Goal: Task Accomplishment & Management: Manage account settings

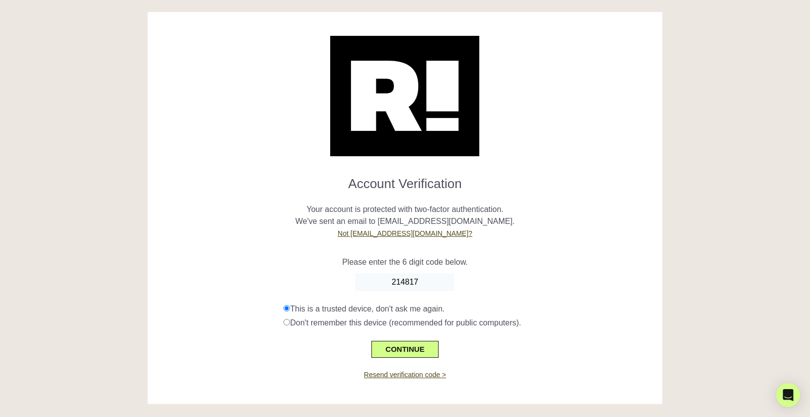
type input "214817"
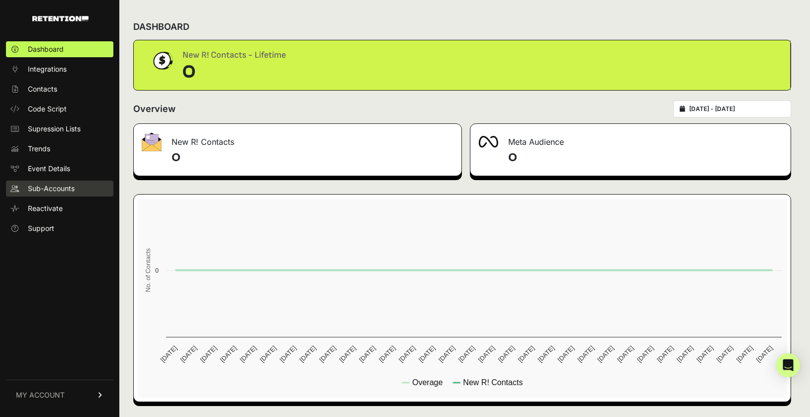
click at [55, 188] on span "Sub-Accounts" at bounding box center [51, 189] width 47 height 10
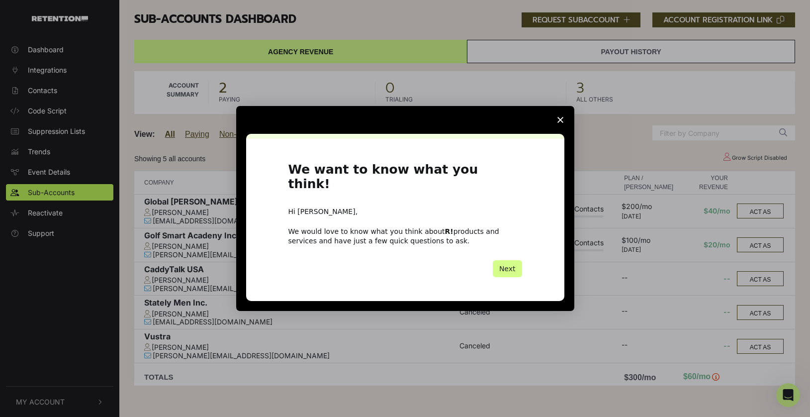
click at [560, 123] on icon "Close survey" at bounding box center [561, 120] width 6 height 6
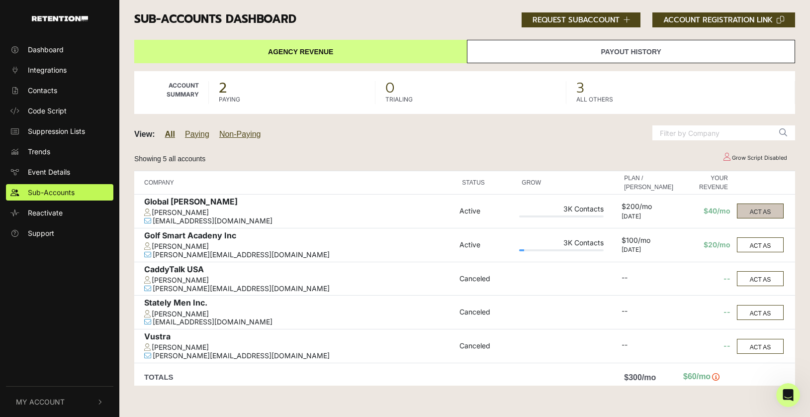
click at [775, 213] on button "ACT AS" at bounding box center [760, 210] width 47 height 15
